Goal: Information Seeking & Learning: Learn about a topic

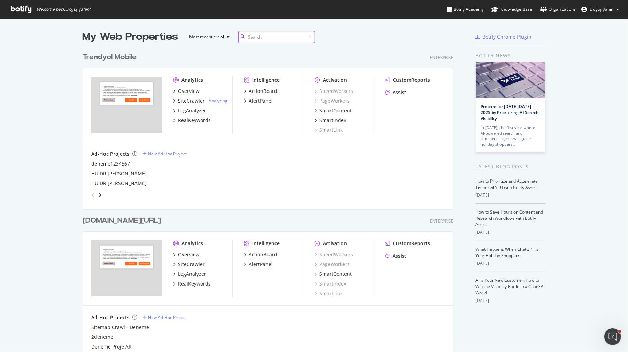
scroll to position [67, 0]
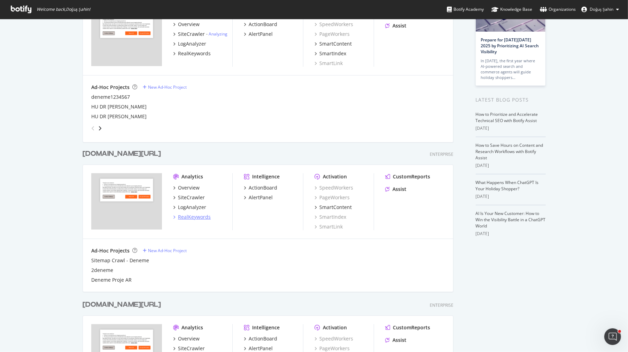
click at [199, 218] on div "RealKeywords" at bounding box center [194, 217] width 33 height 7
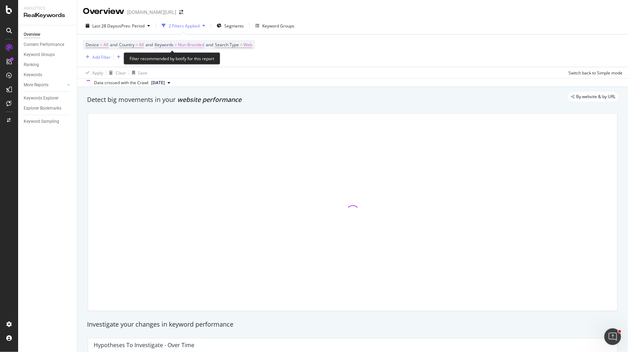
click at [198, 47] on span "Non-Branded" at bounding box center [191, 45] width 26 height 10
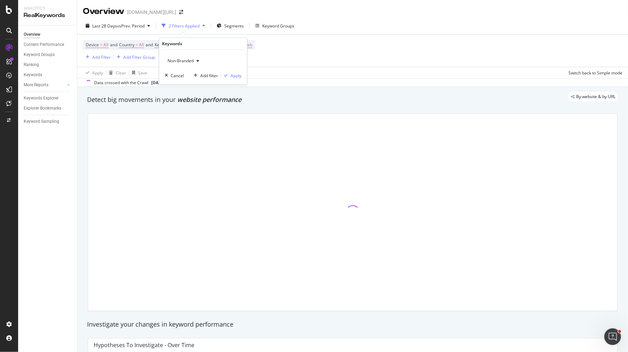
click at [189, 61] on span "Non-Branded" at bounding box center [179, 61] width 29 height 6
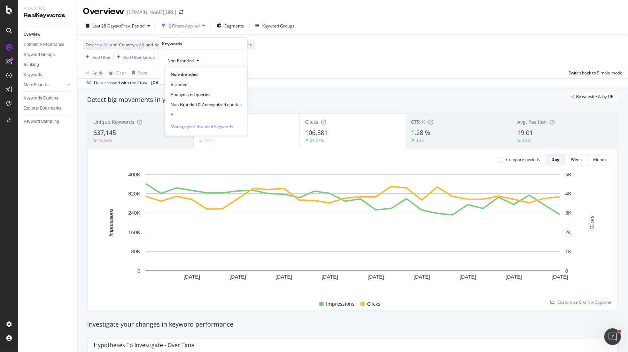
click at [344, 77] on div "Apply Clear Save Switch back to Simple mode" at bounding box center [352, 72] width 550 height 11
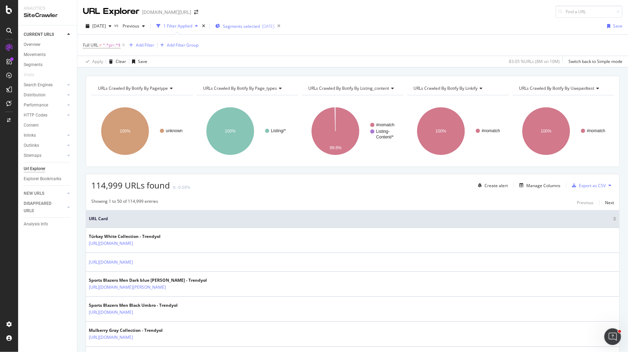
click at [255, 27] on span "Segments selected" at bounding box center [241, 26] width 37 height 6
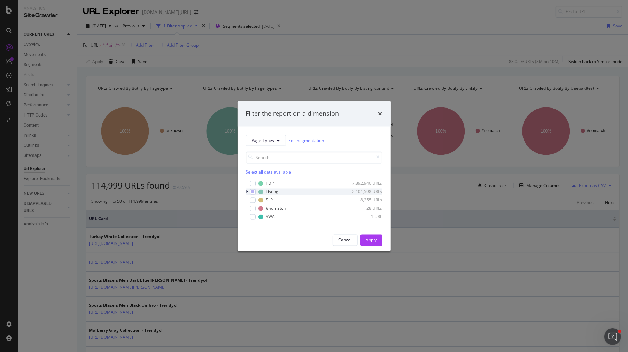
click at [246, 190] on icon "modal" at bounding box center [247, 192] width 2 height 4
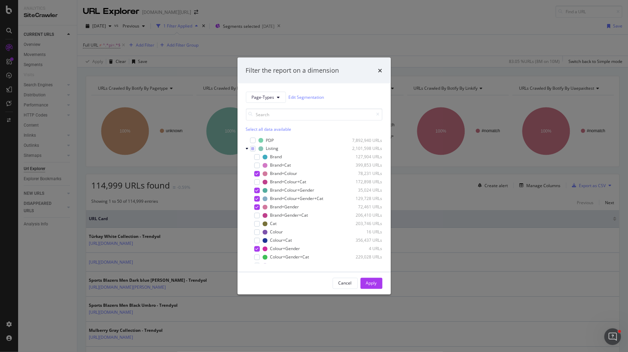
click at [199, 194] on div "Filter the report on a dimension Page-Types Edit Segmentation Select all data a…" at bounding box center [314, 176] width 628 height 352
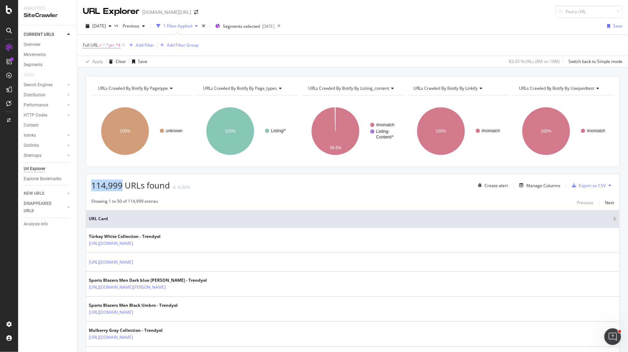
drag, startPoint x: 121, startPoint y: 185, endPoint x: 83, endPoint y: 185, distance: 37.9
click at [132, 186] on span "114,999 URLs found" at bounding box center [130, 185] width 79 height 11
click at [258, 29] on div "Segments selected 2025-08-21" at bounding box center [244, 26] width 59 height 10
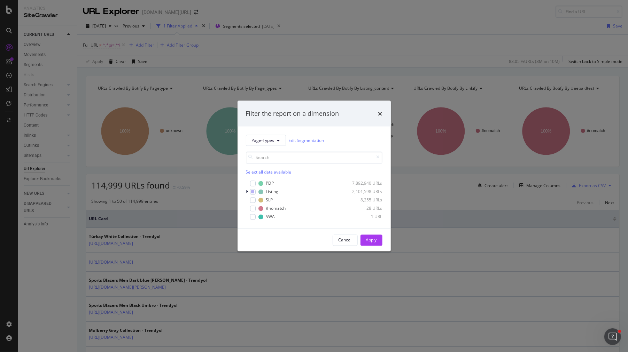
click at [244, 191] on div "Page-Types Edit Segmentation Select all data available PDP 7,892,940 URLs Listi…" at bounding box center [313, 177] width 153 height 102
click at [248, 191] on div "modal" at bounding box center [248, 191] width 4 height 7
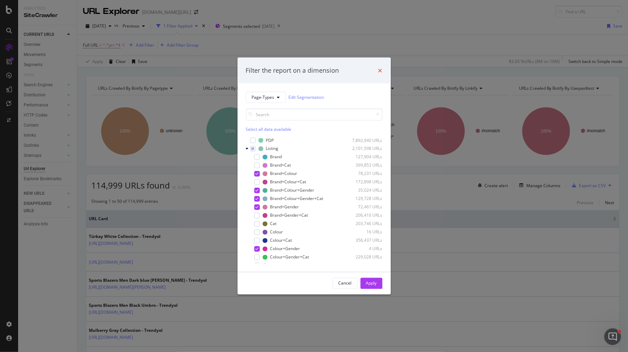
click at [380, 69] on icon "times" at bounding box center [380, 71] width 4 height 6
